Goal: Check status: Check status

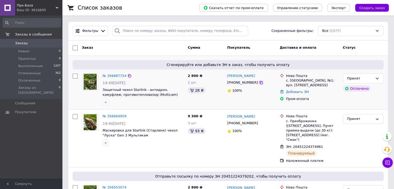
click at [259, 83] on icon at bounding box center [261, 83] width 4 height 4
click at [111, 75] on link "№ 356887754" at bounding box center [115, 76] width 24 height 4
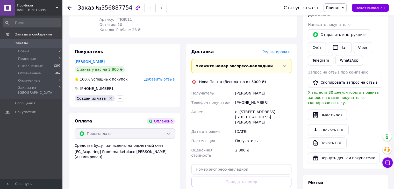
scroll to position [129, 0]
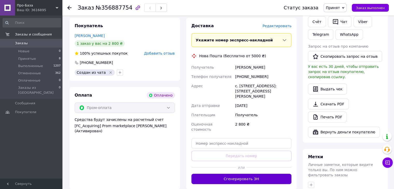
click at [253, 174] on button "Сгенерировать ЭН" at bounding box center [241, 179] width 100 height 10
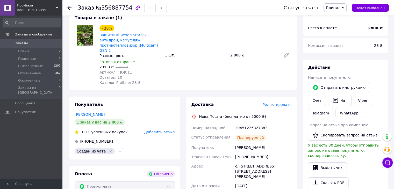
scroll to position [52, 0]
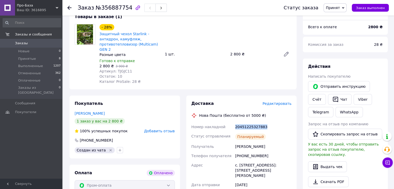
drag, startPoint x: 264, startPoint y: 124, endPoint x: 235, endPoint y: 125, distance: 29.5
click at [235, 125] on div "20451225327883" at bounding box center [263, 126] width 58 height 9
copy div "20451225327883"
click at [69, 8] on icon at bounding box center [69, 8] width 4 height 4
